Goal: Check status: Check status

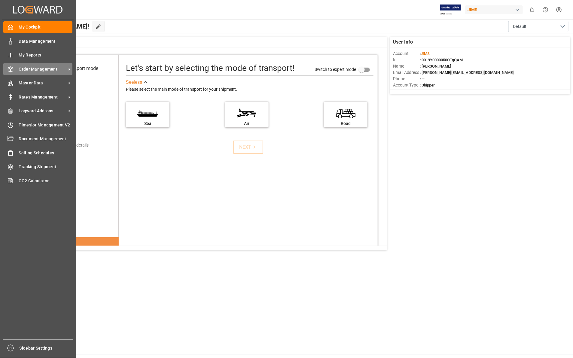
click at [11, 71] on icon at bounding box center [11, 69] width 6 height 6
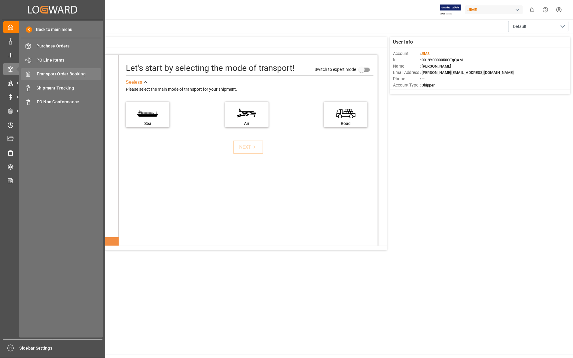
click at [66, 74] on span "Transport Order Booking" at bounding box center [69, 74] width 65 height 6
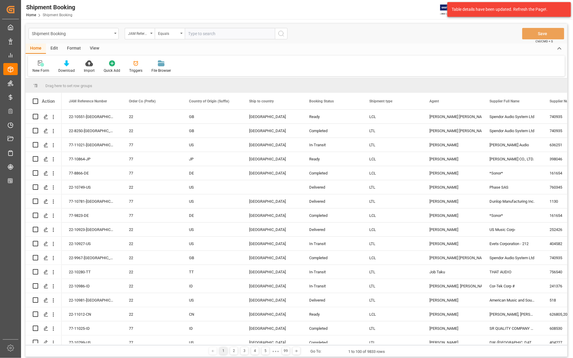
click at [186, 32] on input "text" at bounding box center [230, 33] width 90 height 11
type input "22-10006-CN"
click at [281, 32] on icon "search button" at bounding box center [281, 33] width 7 height 7
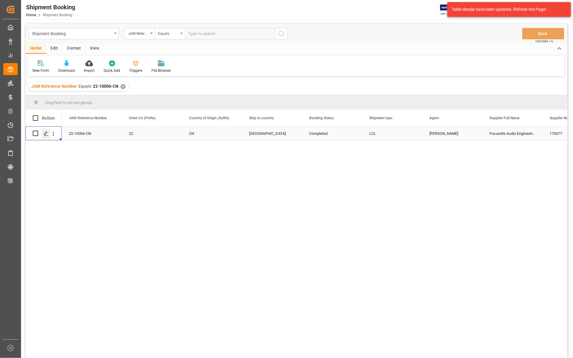
click at [46, 134] on icon "Press SPACE to select this row." at bounding box center [46, 133] width 5 height 5
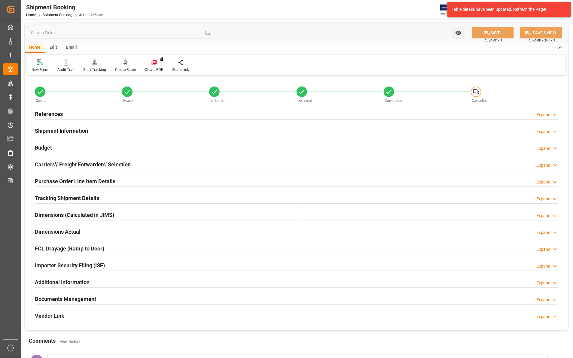
click at [557, 300] on icon at bounding box center [555, 300] width 6 height 6
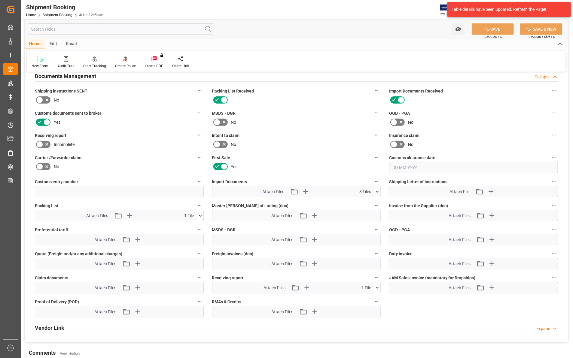
scroll to position [226, 0]
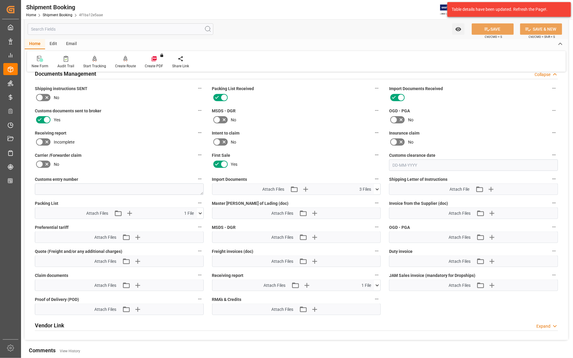
click at [375, 186] on icon at bounding box center [377, 189] width 6 height 6
click at [373, 212] on icon at bounding box center [374, 213] width 6 height 6
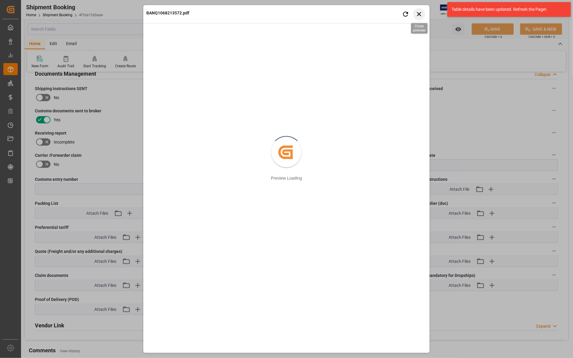
click at [419, 11] on icon "button" at bounding box center [420, 14] width 8 height 8
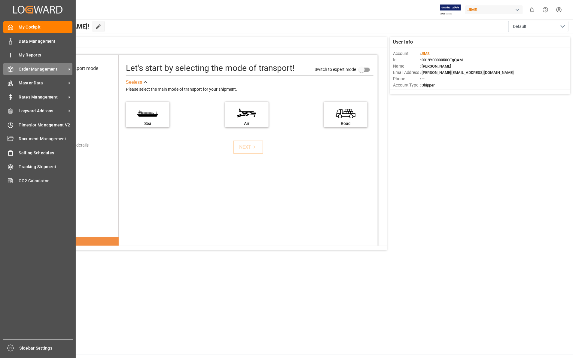
click at [37, 69] on span "Order Management" at bounding box center [43, 69] width 48 height 6
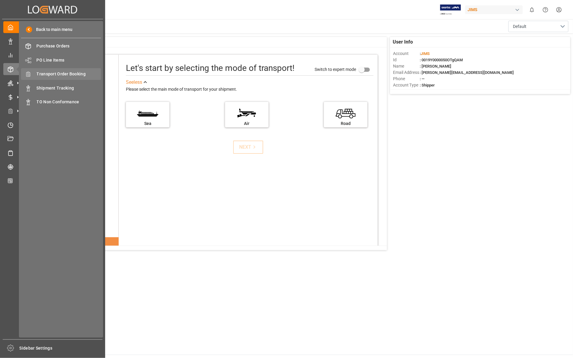
click at [56, 71] on span "Transport Order Booking" at bounding box center [69, 74] width 65 height 6
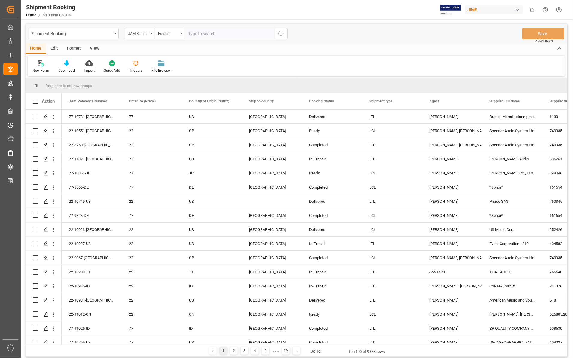
type input "22-10672-MY"
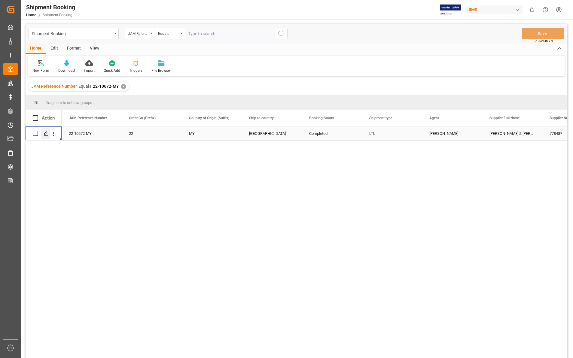
click at [46, 134] on icon "Press SPACE to select this row." at bounding box center [46, 133] width 5 height 5
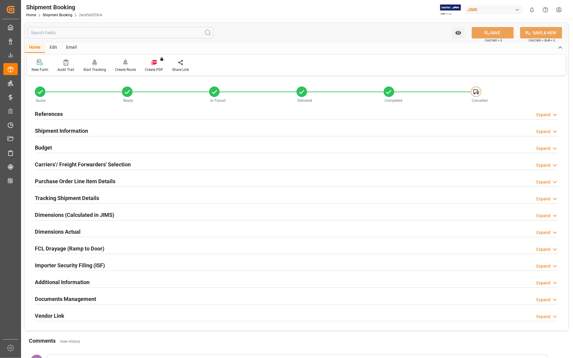
click at [555, 297] on icon at bounding box center [555, 300] width 6 height 6
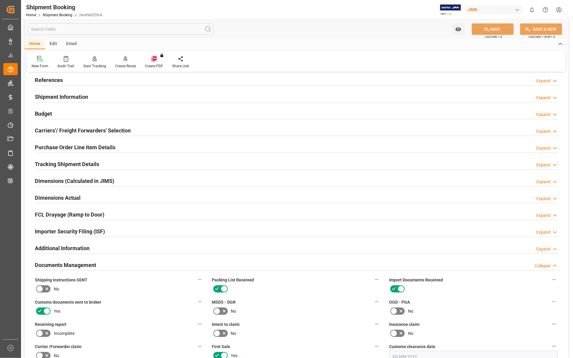
scroll to position [188, 0]
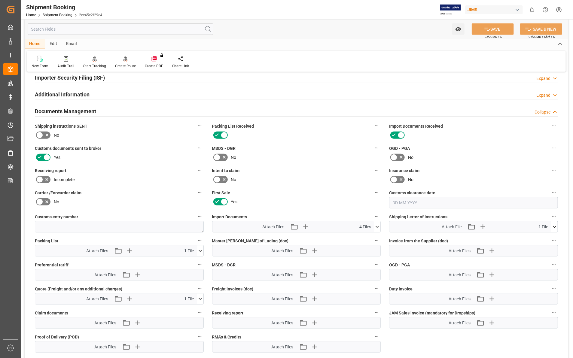
click at [376, 225] on icon at bounding box center [377, 227] width 6 height 6
click at [373, 237] on icon at bounding box center [374, 238] width 6 height 4
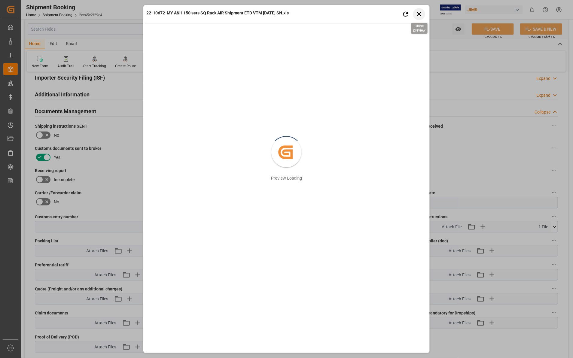
click at [420, 11] on icon "button" at bounding box center [420, 14] width 8 height 8
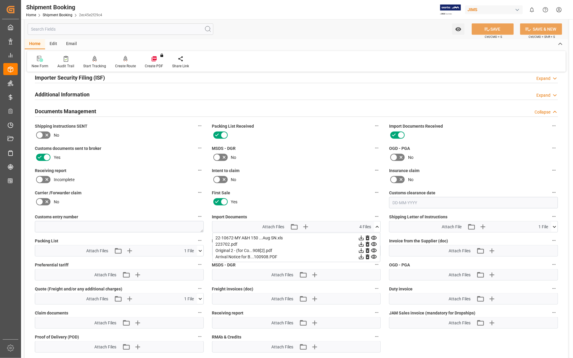
click at [362, 237] on icon at bounding box center [361, 238] width 6 height 6
click at [361, 243] on icon at bounding box center [361, 244] width 5 height 5
click at [362, 250] on icon at bounding box center [361, 251] width 5 height 5
click at [361, 256] on icon at bounding box center [361, 257] width 6 height 6
click at [360, 237] on icon at bounding box center [361, 238] width 6 height 6
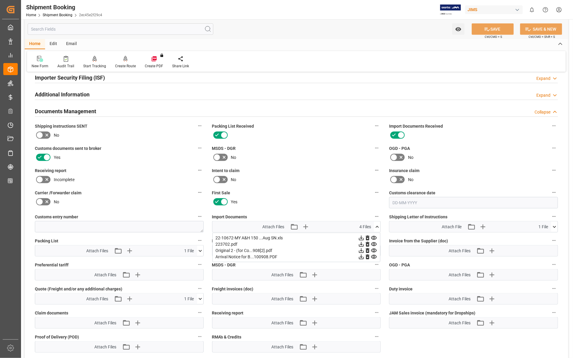
click at [552, 224] on icon at bounding box center [555, 227] width 6 height 6
click at [539, 237] on icon at bounding box center [539, 238] width 6 height 6
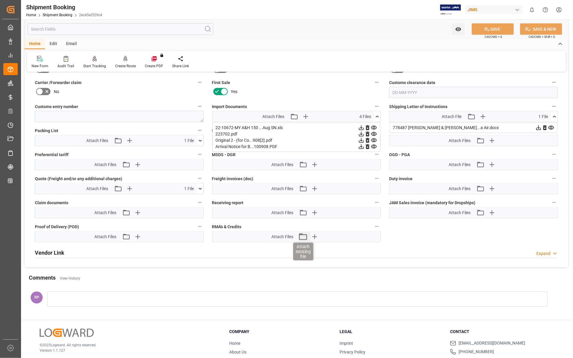
scroll to position [301, 0]
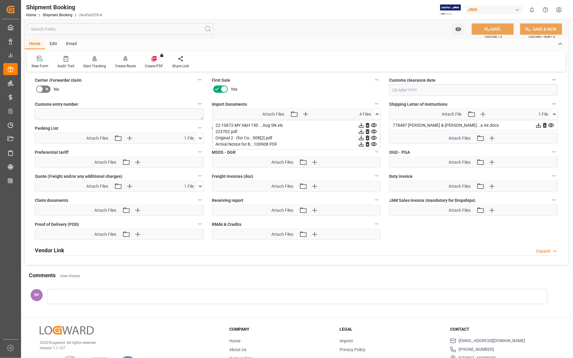
click at [199, 137] on icon at bounding box center [200, 138] width 3 height 2
click at [197, 148] on icon at bounding box center [197, 150] width 6 height 4
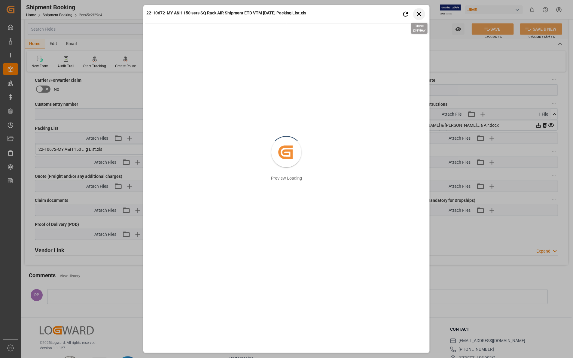
click at [418, 14] on icon "button" at bounding box center [420, 14] width 8 height 8
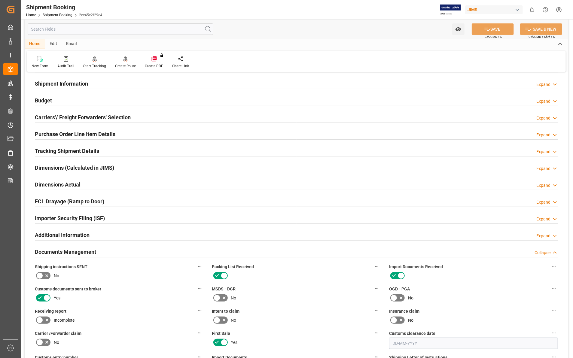
scroll to position [0, 0]
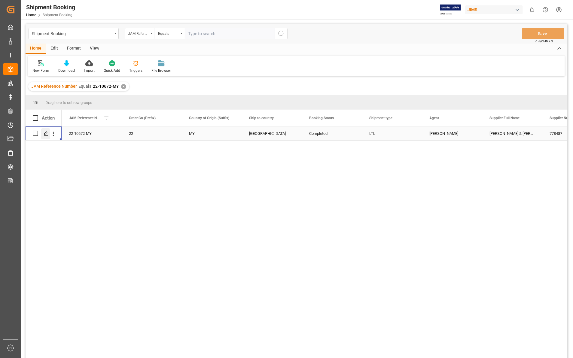
click at [46, 133] on icon "Press SPACE to select this row." at bounding box center [46, 133] width 5 height 5
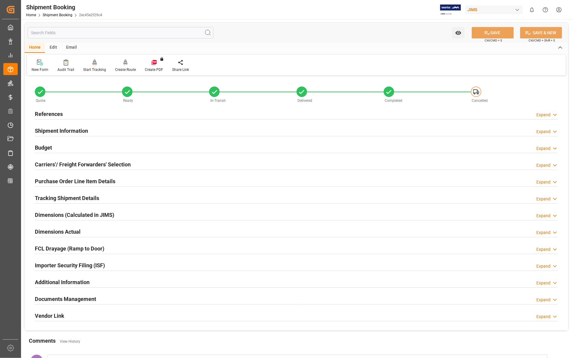
click at [554, 299] on icon at bounding box center [555, 300] width 6 height 6
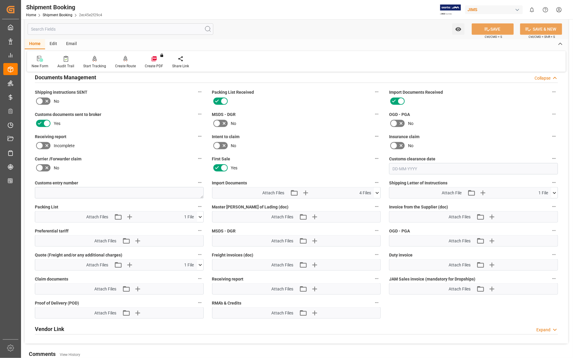
scroll to position [263, 0]
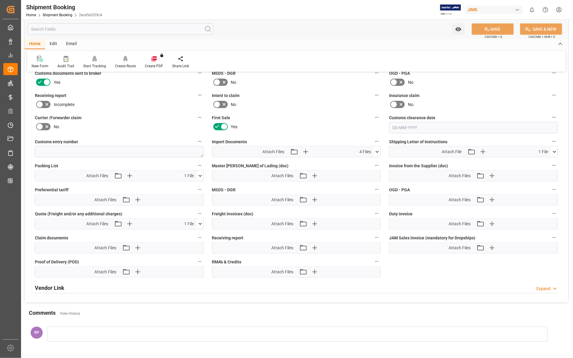
click at [375, 151] on icon at bounding box center [377, 152] width 6 height 6
click at [373, 161] on icon at bounding box center [374, 163] width 6 height 4
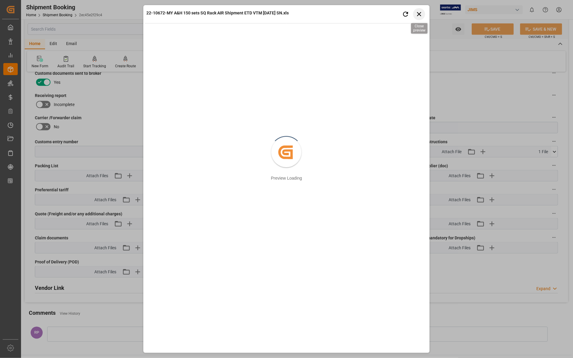
click at [419, 14] on icon "button" at bounding box center [419, 14] width 4 height 4
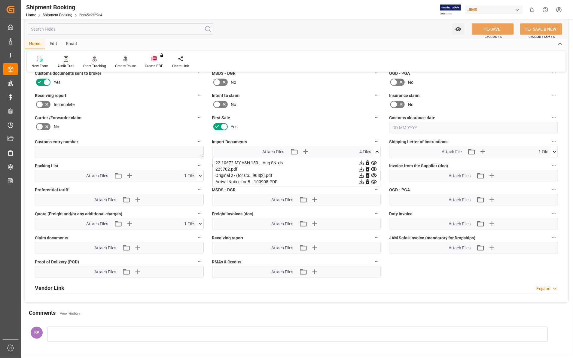
click at [375, 181] on icon at bounding box center [374, 182] width 6 height 6
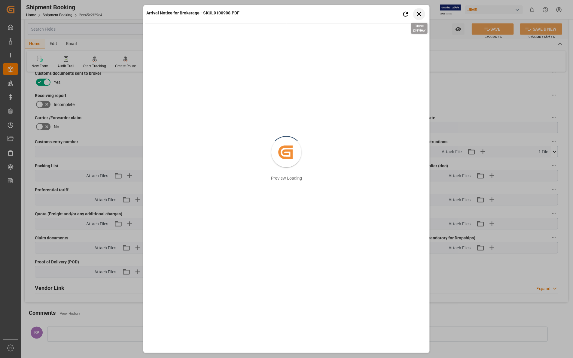
click at [418, 12] on icon "button" at bounding box center [419, 14] width 4 height 4
